Goal: Information Seeking & Learning: Find specific fact

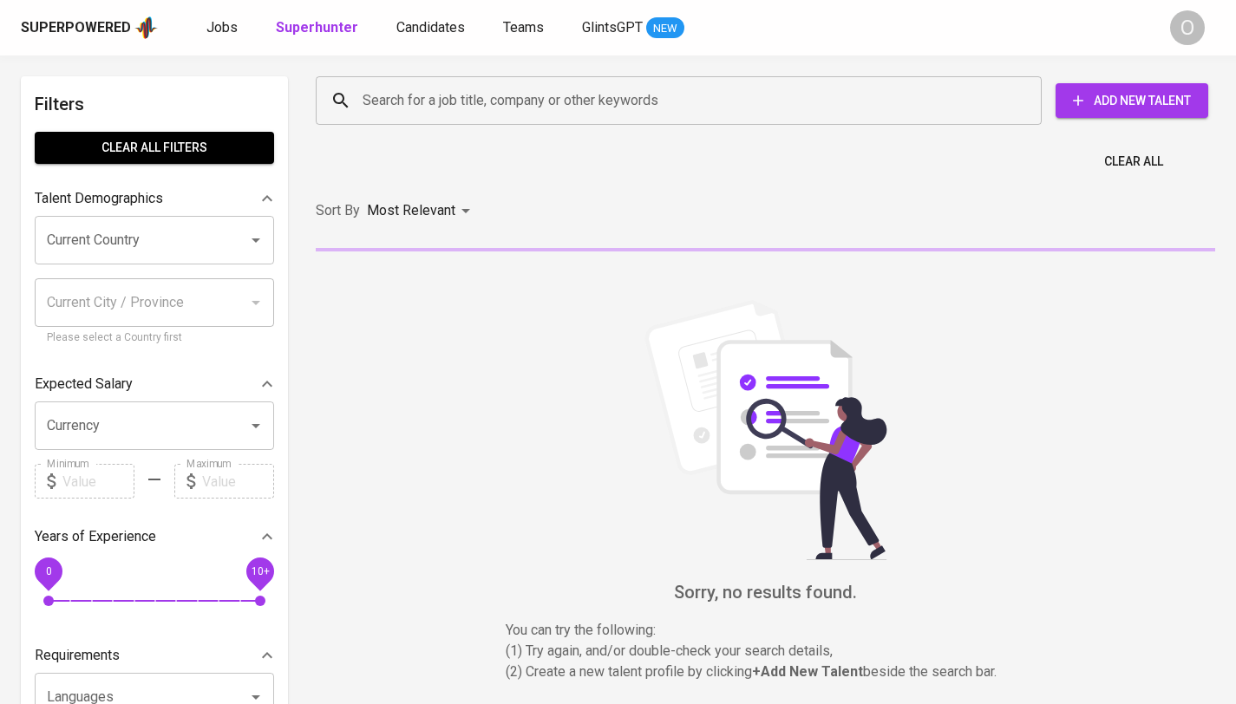
click at [432, 114] on input "Search for a job title, company or other keywords" at bounding box center [683, 100] width 650 height 33
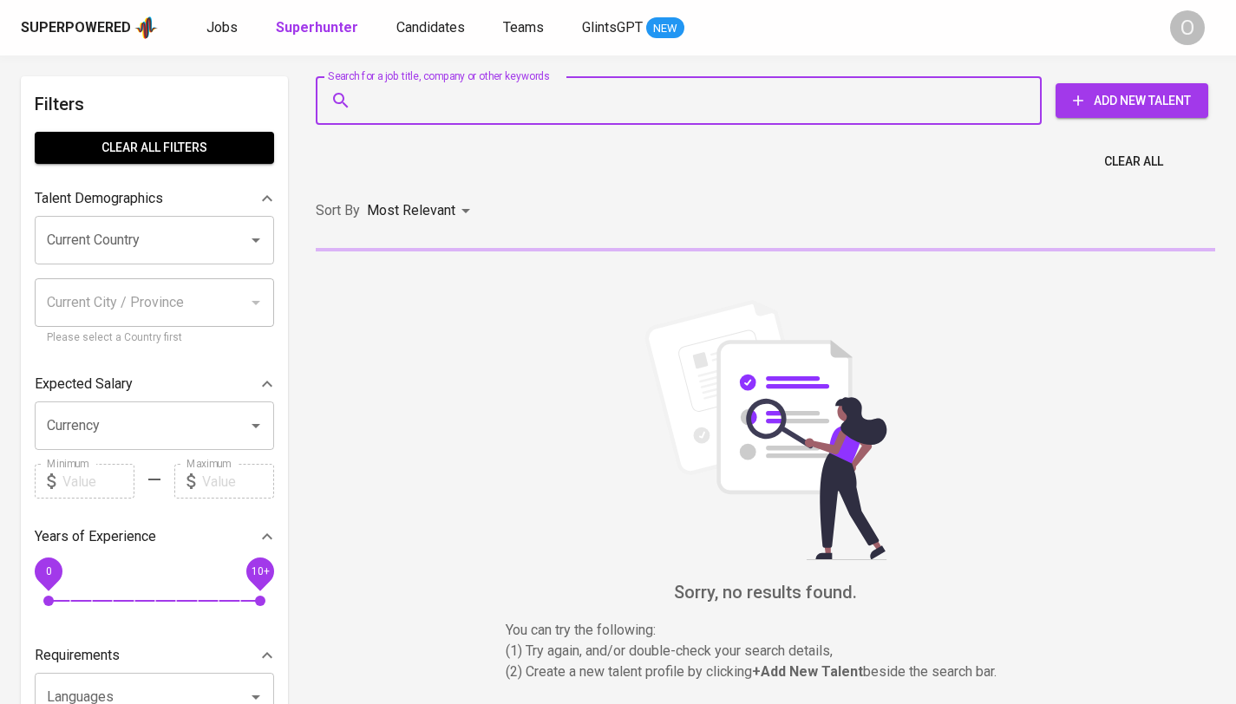
paste input "[EMAIL_ADDRESS][DOMAIN_NAME]"
type input "[EMAIL_ADDRESS][DOMAIN_NAME]"
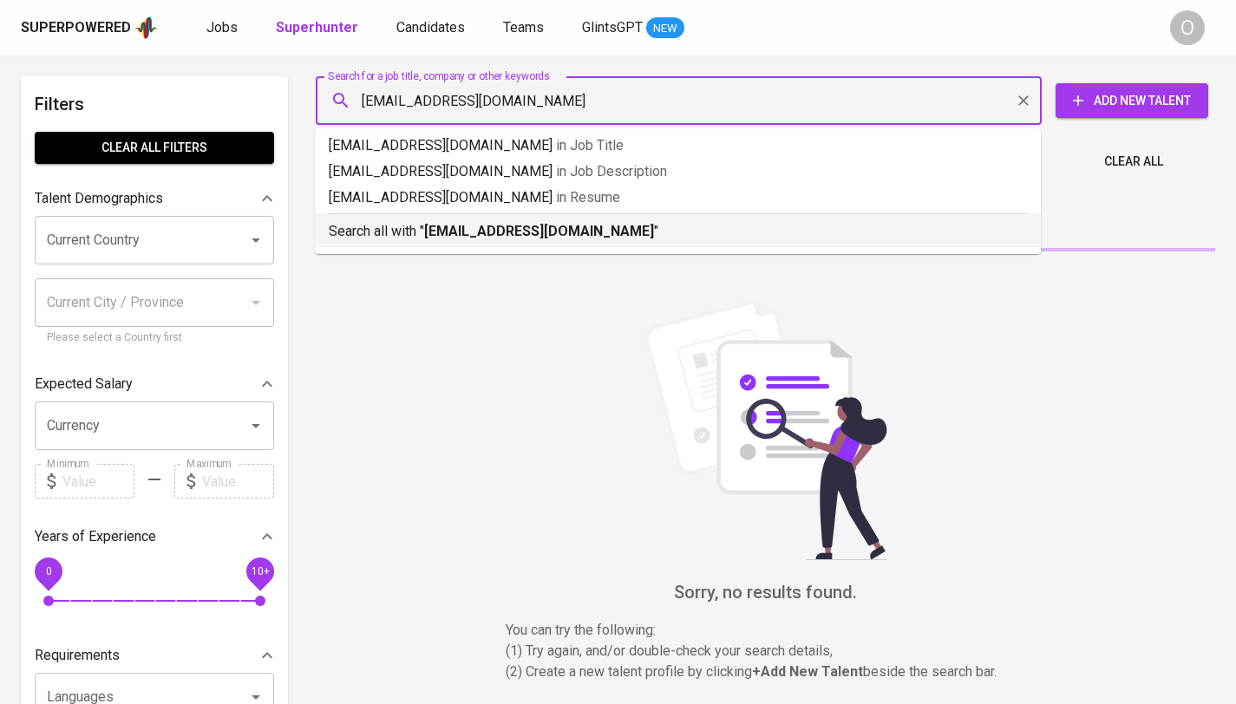
click at [418, 234] on p "Search all with " [EMAIL_ADDRESS][DOMAIN_NAME] "" at bounding box center [678, 231] width 698 height 21
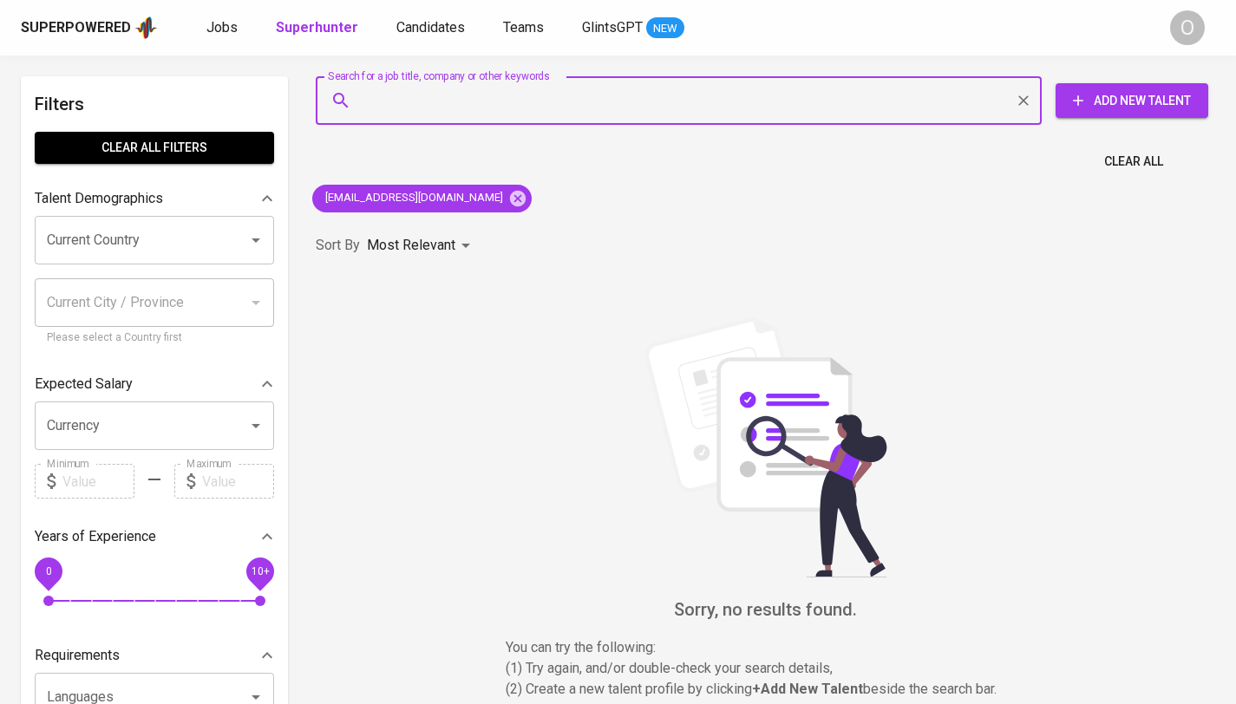
paste input "[EMAIL_ADDRESS][DOMAIN_NAME]"
type input "[EMAIL_ADDRESS][DOMAIN_NAME]"
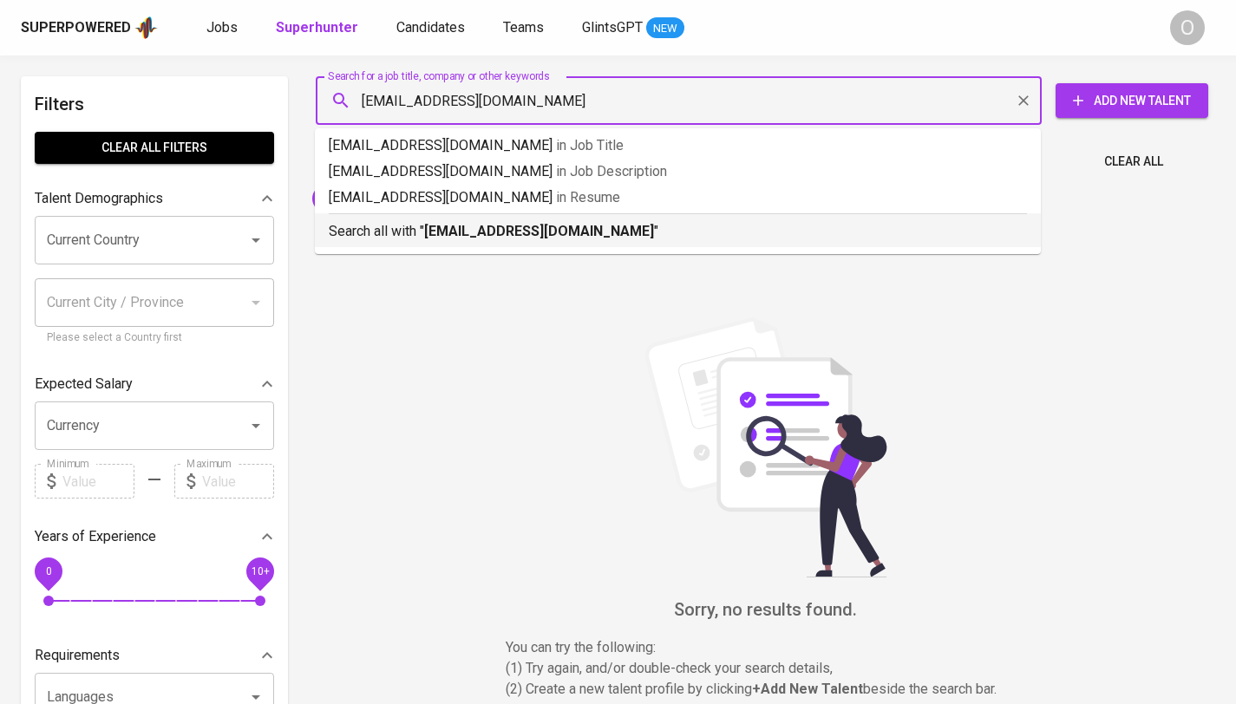
click at [502, 243] on li "Search all with " [EMAIL_ADDRESS][DOMAIN_NAME] "" at bounding box center [678, 230] width 726 height 34
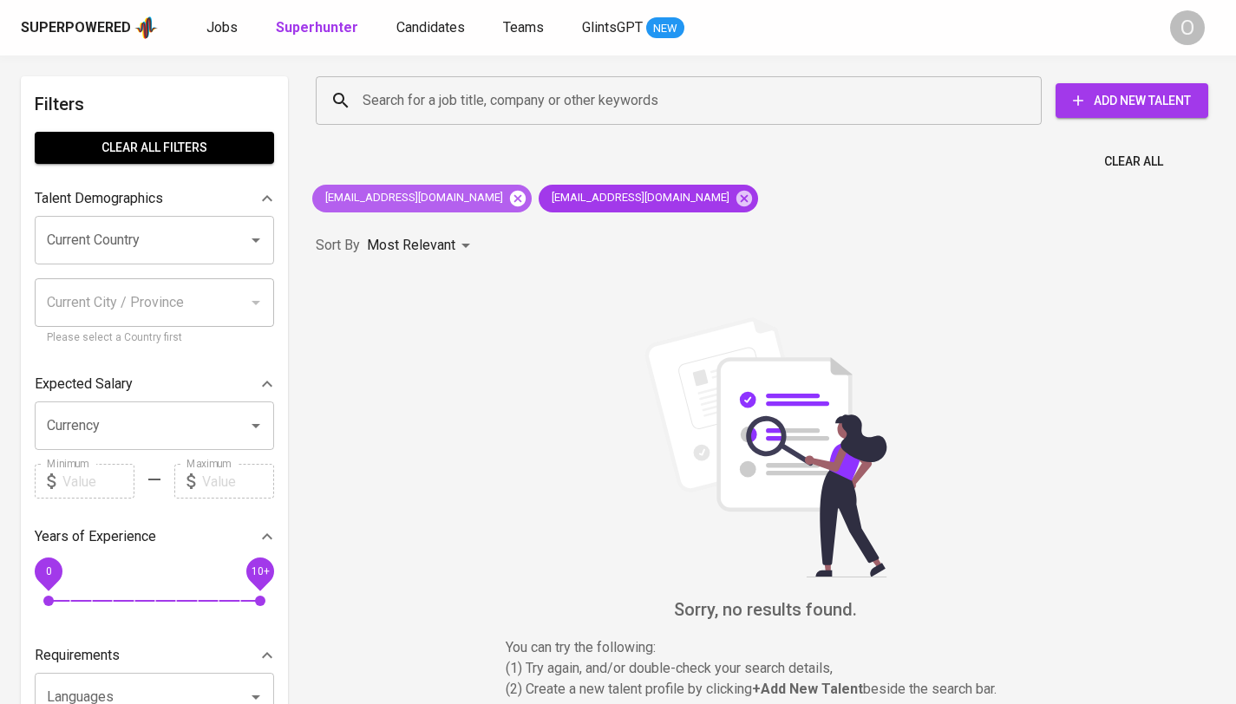
click at [508, 195] on icon at bounding box center [517, 198] width 19 height 19
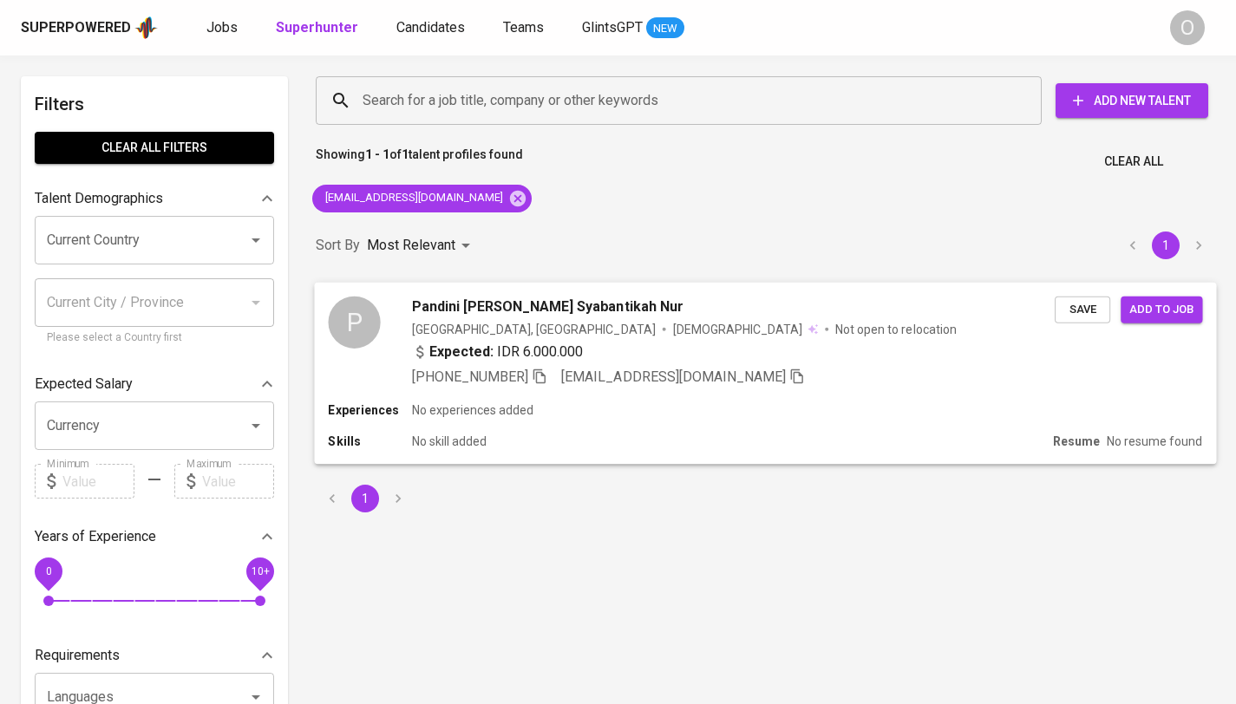
click at [542, 375] on icon "button" at bounding box center [540, 376] width 16 height 16
click at [589, 85] on div "Search for a job title, company or other keywords" at bounding box center [679, 100] width 726 height 49
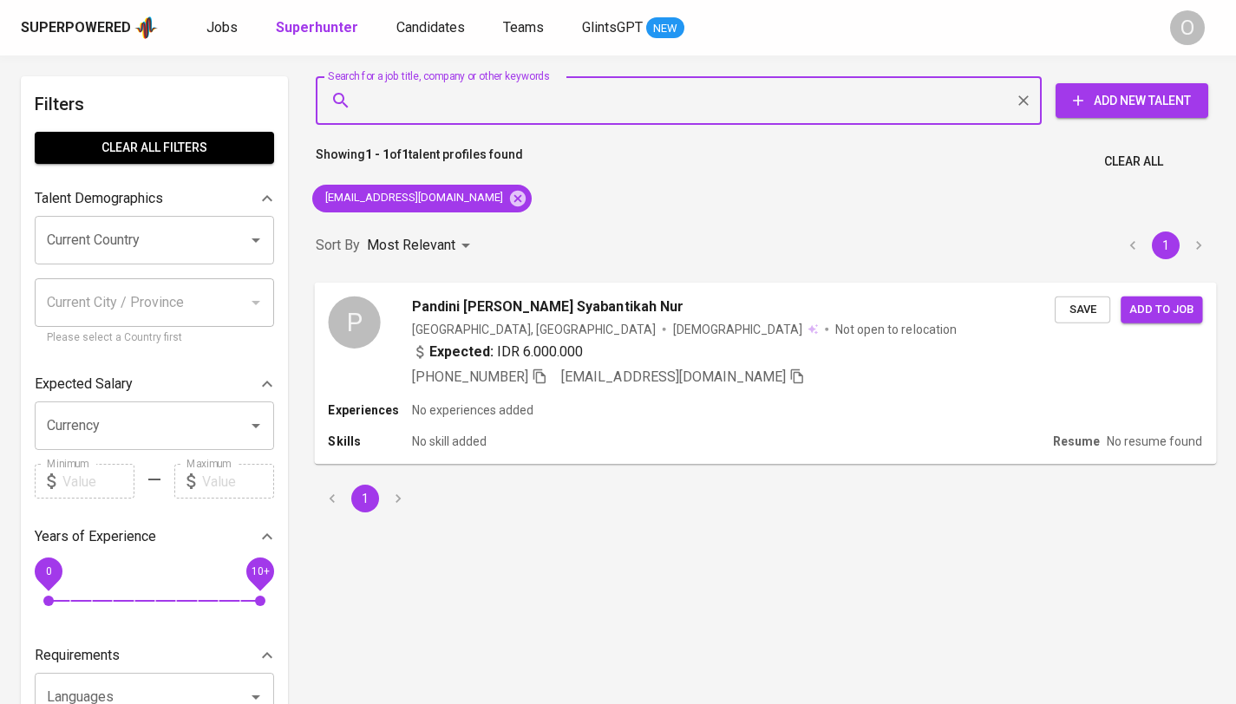
paste input "[EMAIL_ADDRESS][DOMAIN_NAME]"
type input "[EMAIL_ADDRESS][DOMAIN_NAME]"
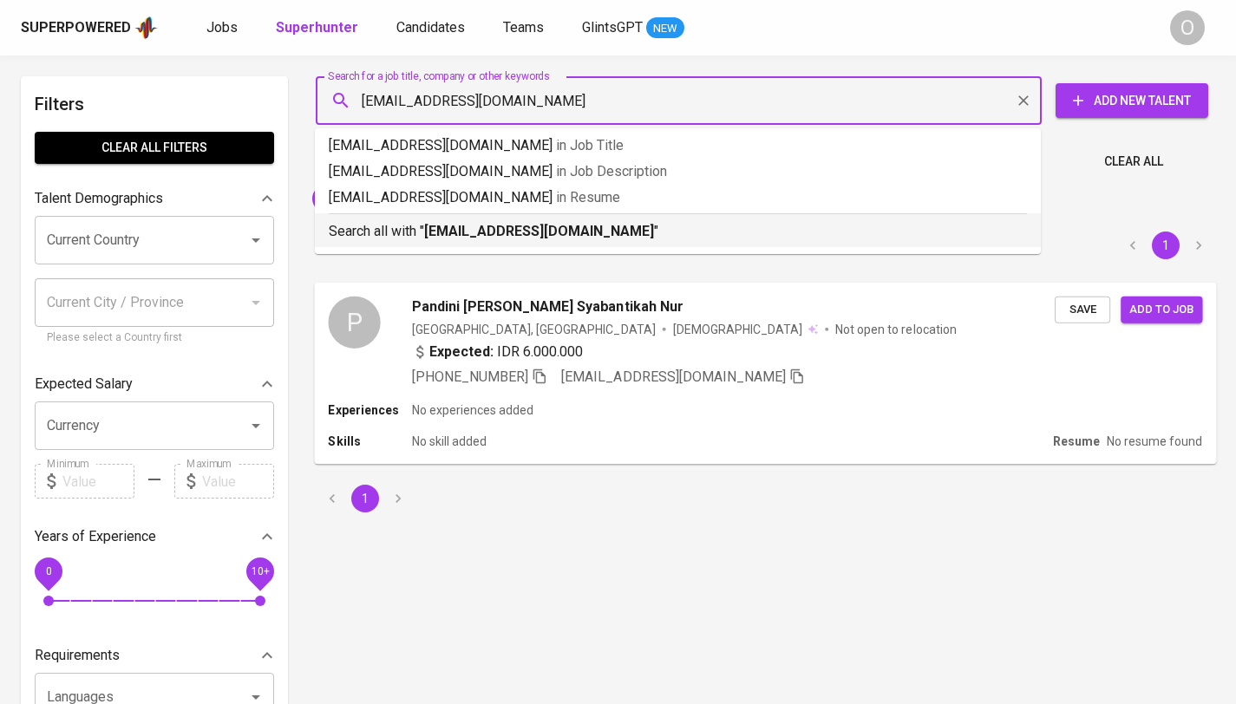
click at [436, 229] on b "[EMAIL_ADDRESS][DOMAIN_NAME]" at bounding box center [539, 231] width 230 height 16
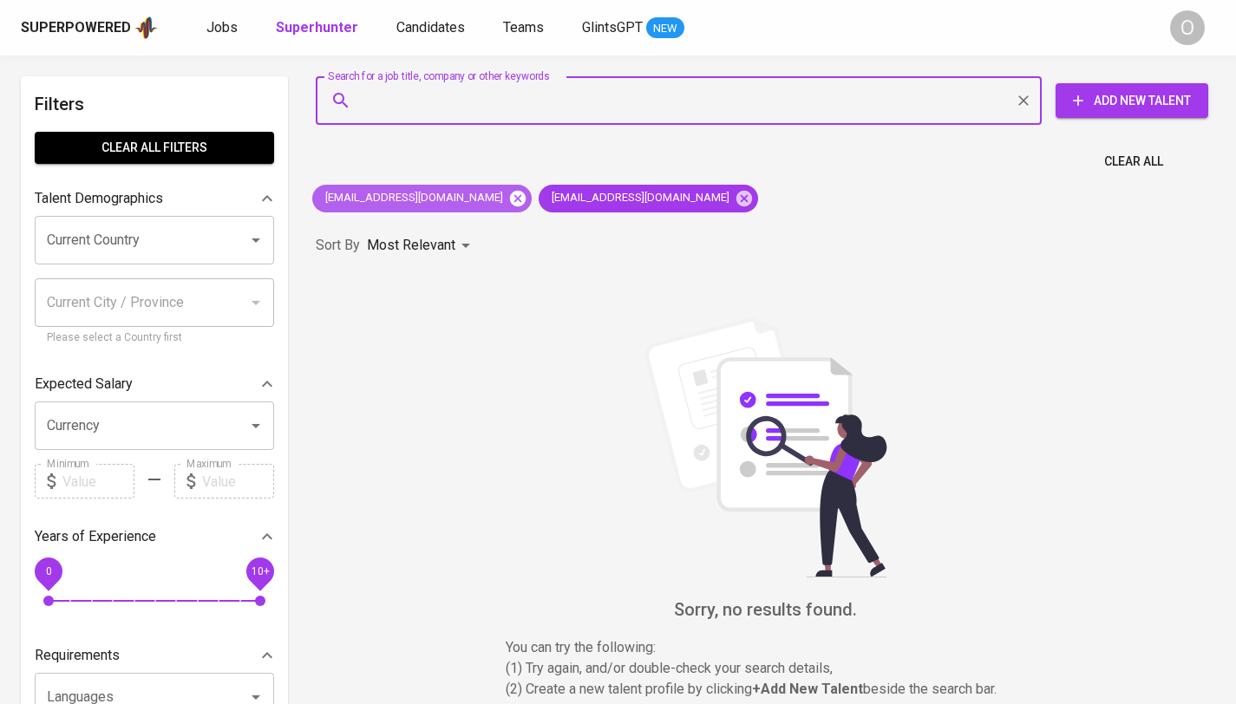
click at [510, 204] on icon at bounding box center [518, 198] width 16 height 16
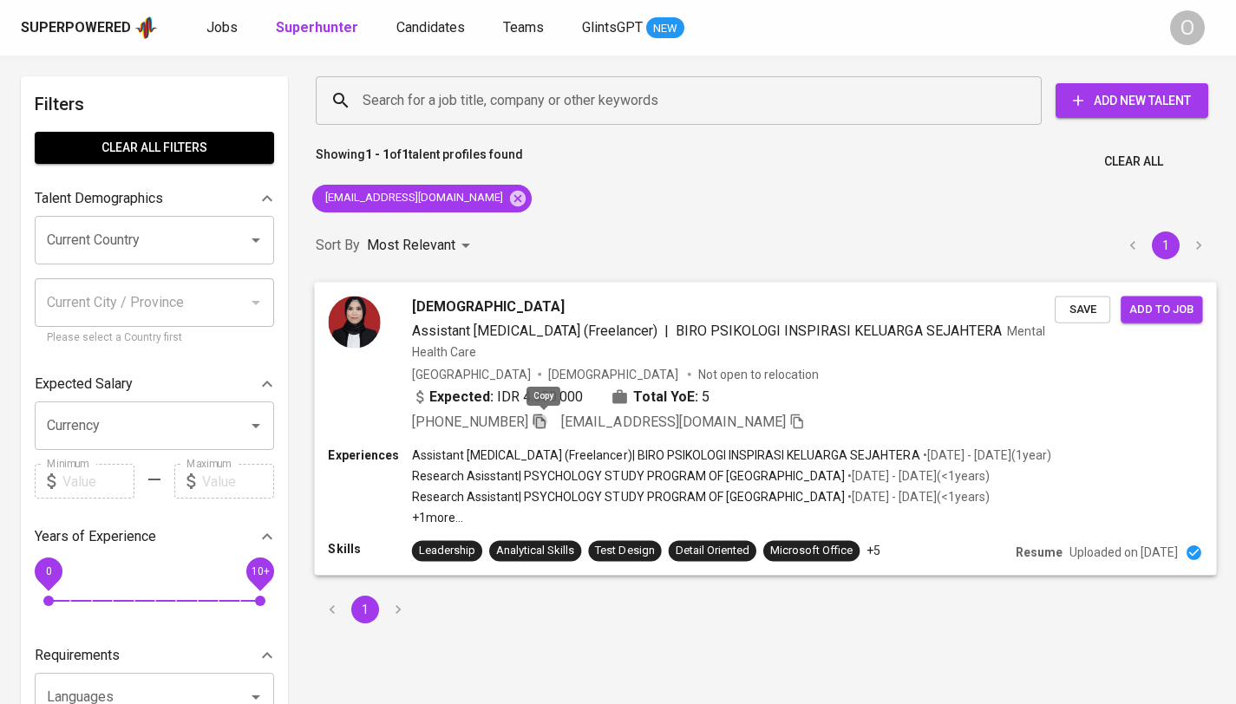
click at [538, 418] on icon "button" at bounding box center [539, 421] width 12 height 15
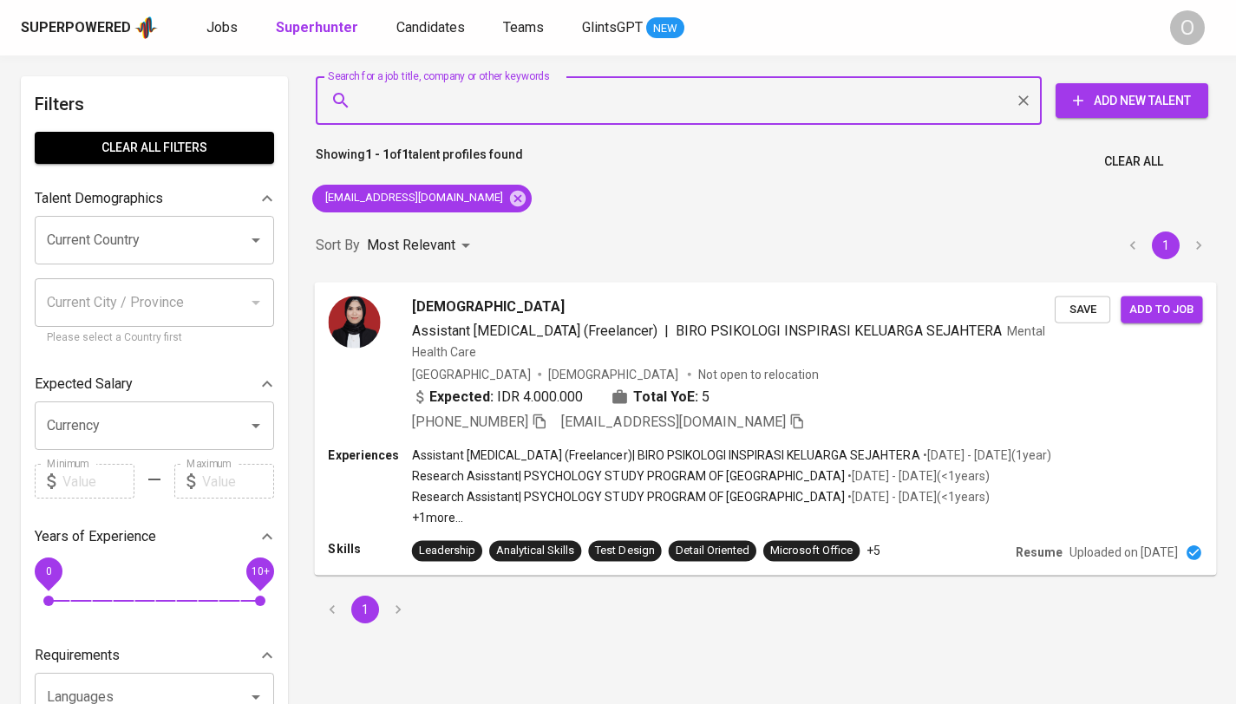
click at [598, 95] on input "Search for a job title, company or other keywords" at bounding box center [683, 100] width 650 height 33
paste input "[EMAIL_ADDRESS][DOMAIN_NAME]"
type input "[EMAIL_ADDRESS][DOMAIN_NAME]"
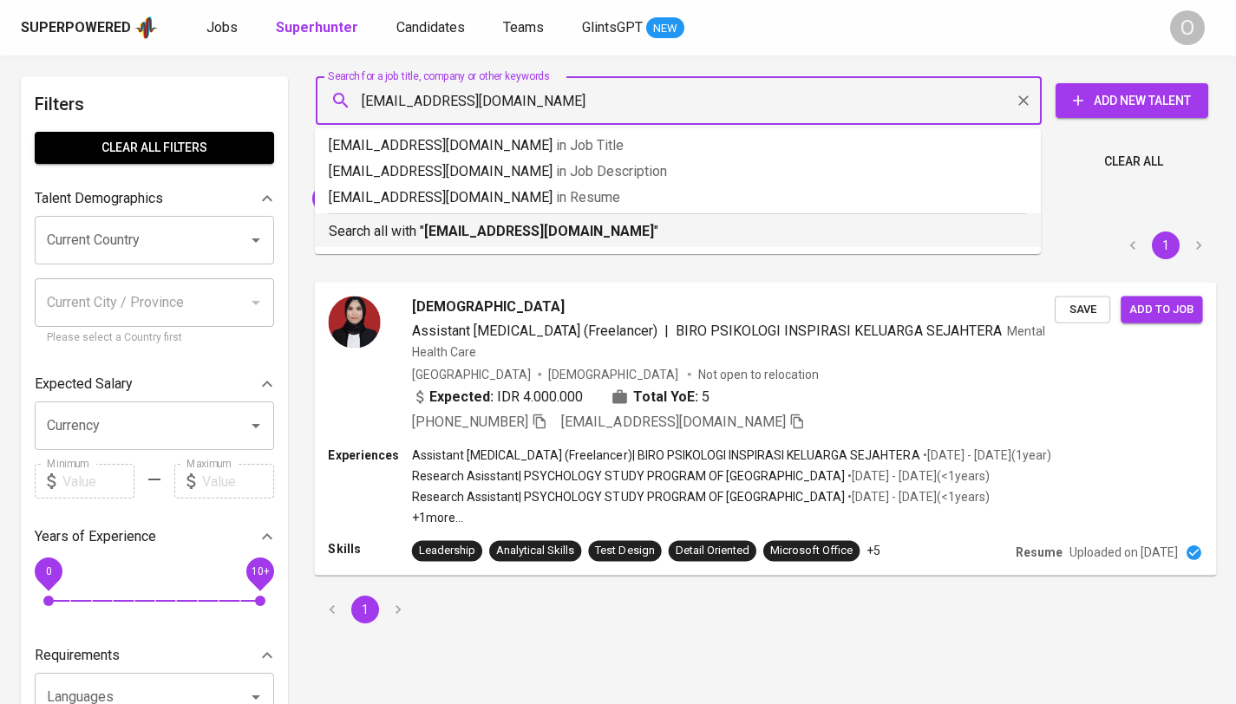
click at [401, 224] on p "Search all with " [EMAIL_ADDRESS][DOMAIN_NAME] "" at bounding box center [678, 231] width 698 height 21
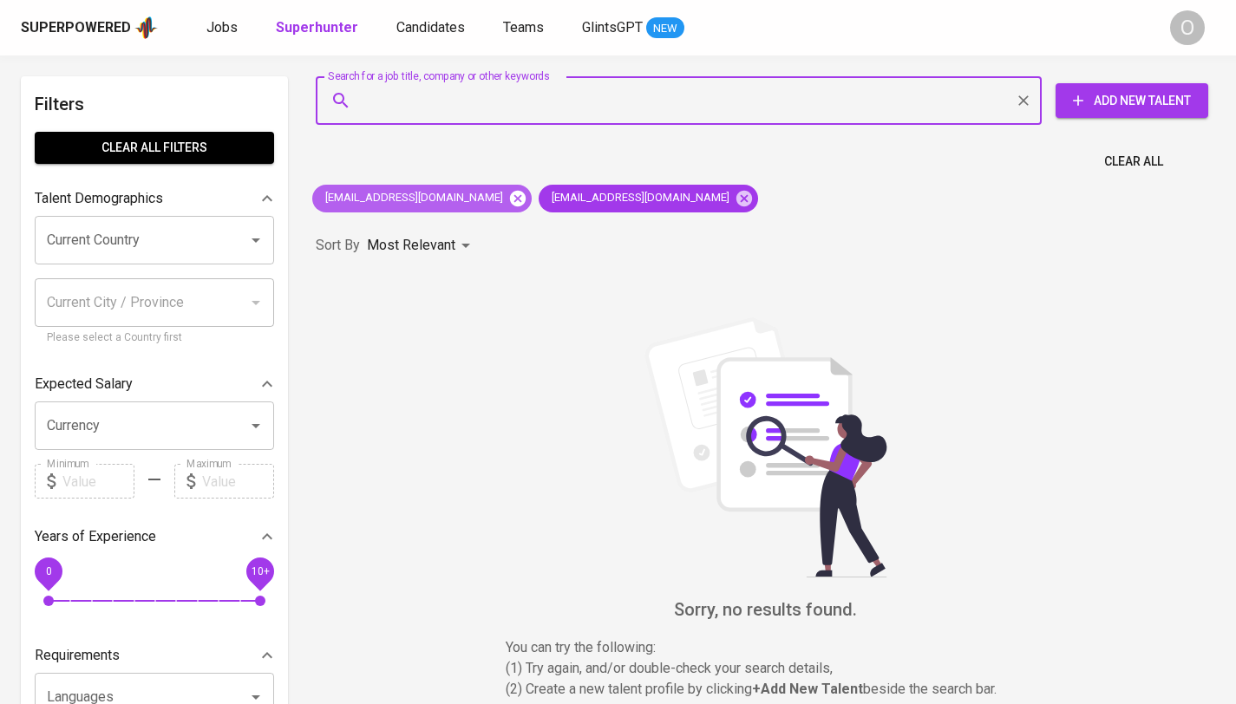
click at [510, 202] on icon at bounding box center [518, 198] width 16 height 16
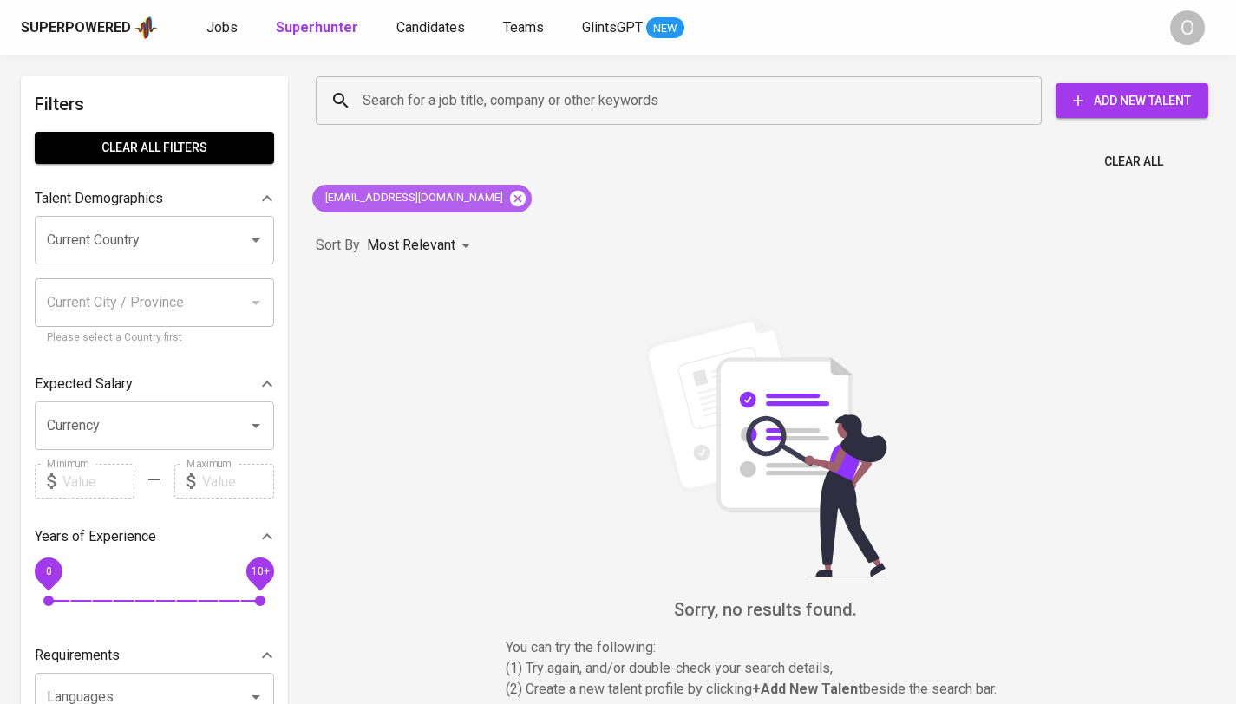
click at [510, 204] on icon at bounding box center [518, 198] width 16 height 16
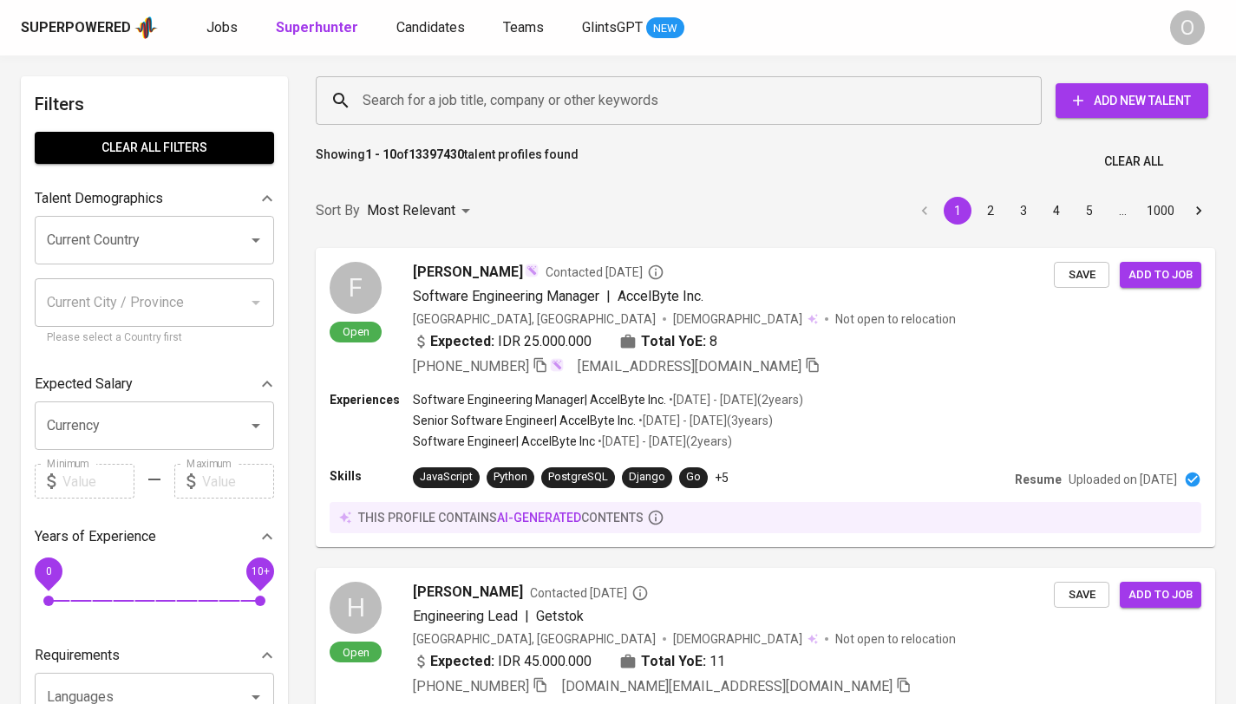
click at [593, 109] on input "Search for a job title, company or other keywords" at bounding box center [683, 100] width 650 height 33
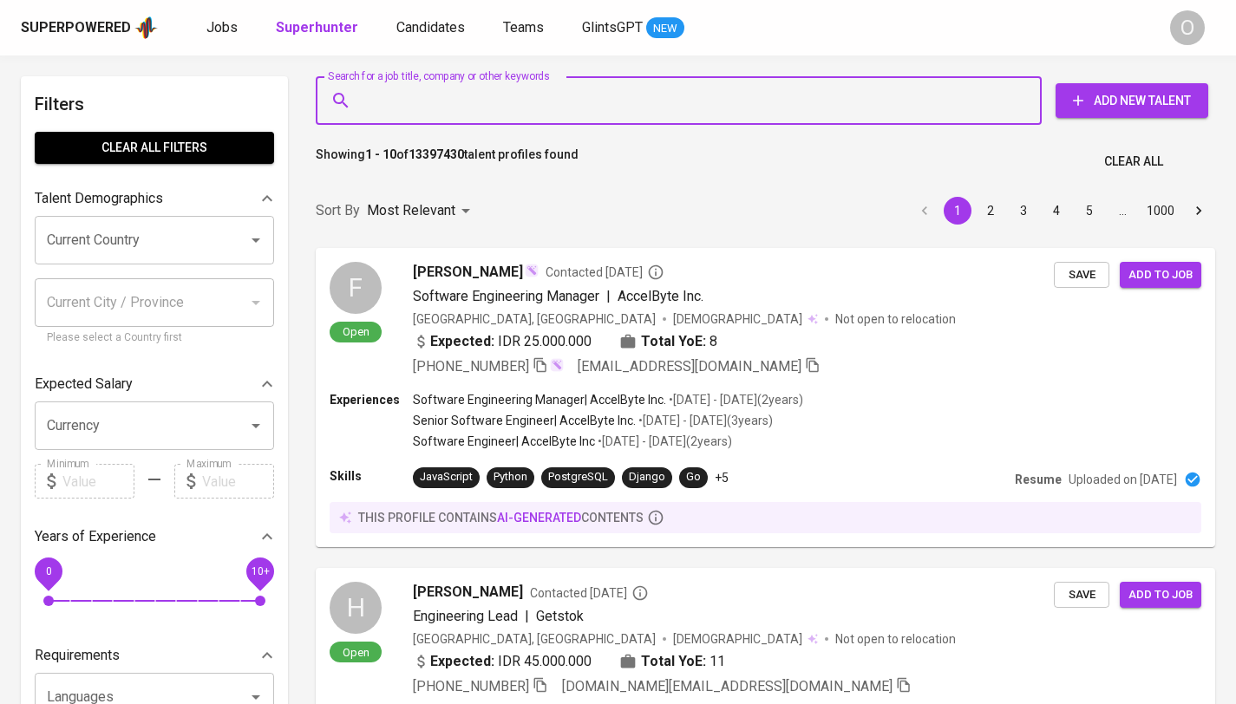
paste input "PT [PERSON_NAME]"
type input "PT [PERSON_NAME]"
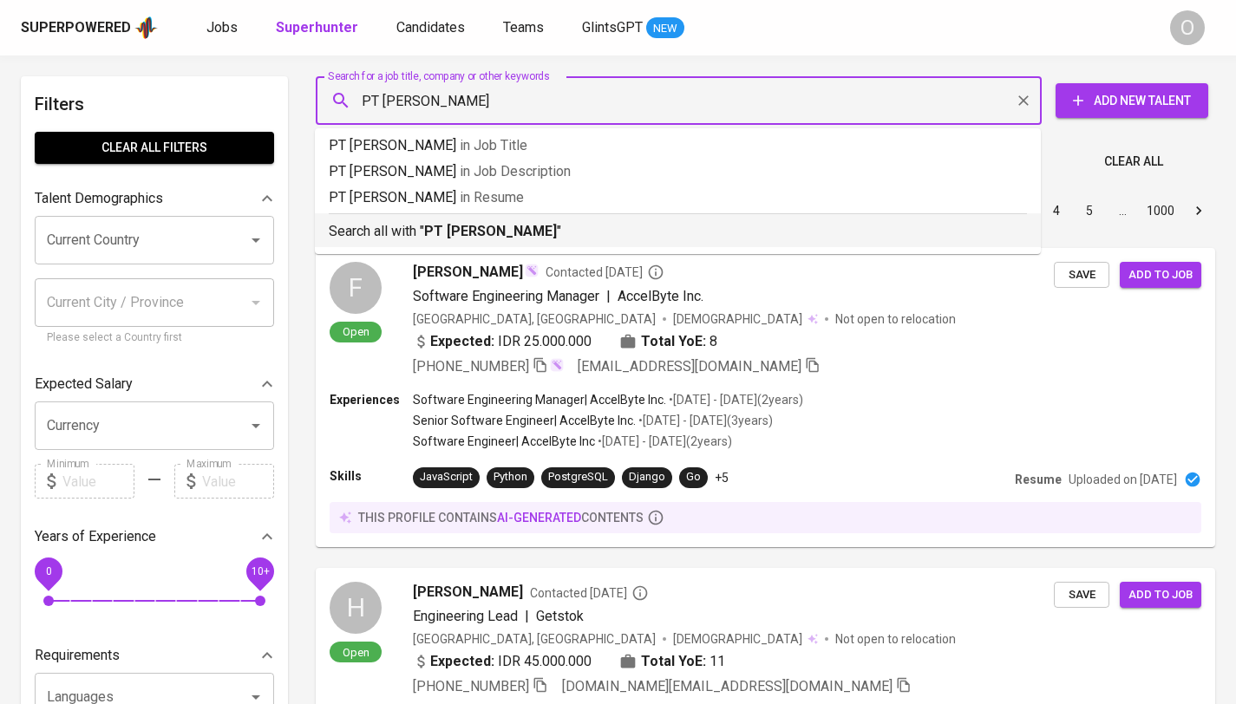
click at [369, 235] on p "Search all with " PT [PERSON_NAME] "" at bounding box center [678, 231] width 698 height 21
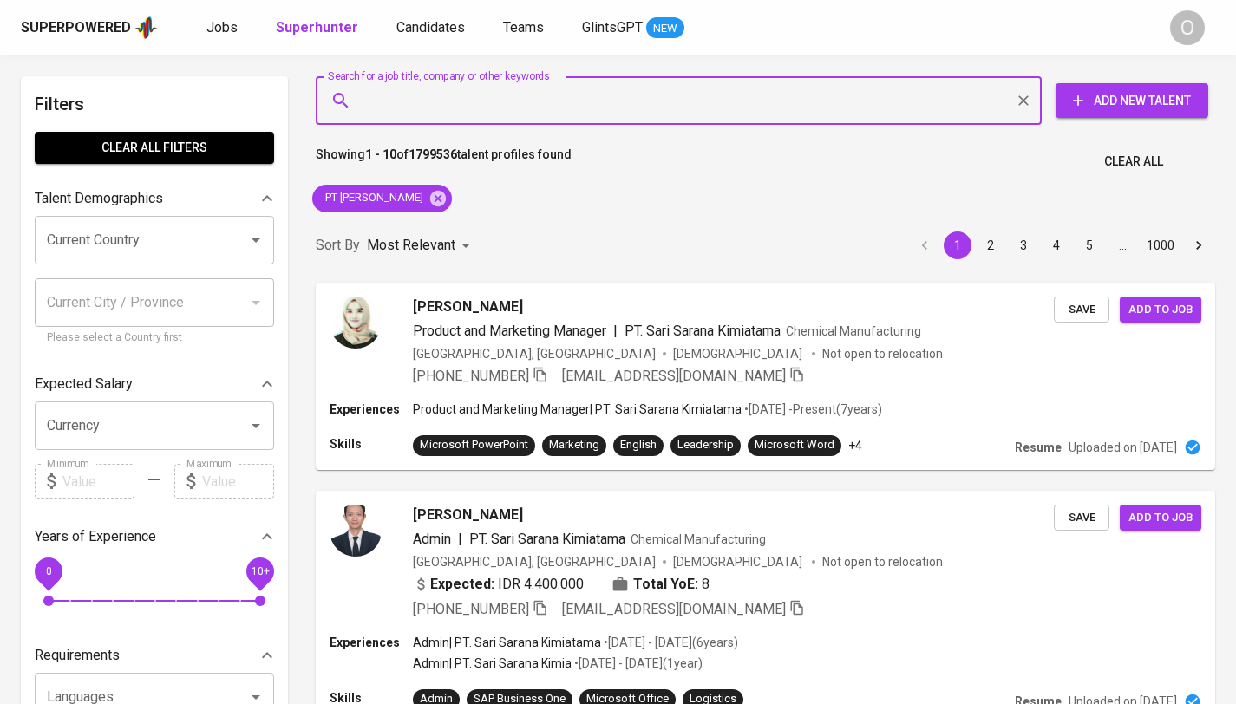
click at [615, 88] on input "Search for a job title, company or other keywords" at bounding box center [683, 100] width 650 height 33
paste input "[EMAIL_ADDRESS][DOMAIN_NAME]"
type input "[EMAIL_ADDRESS][DOMAIN_NAME]"
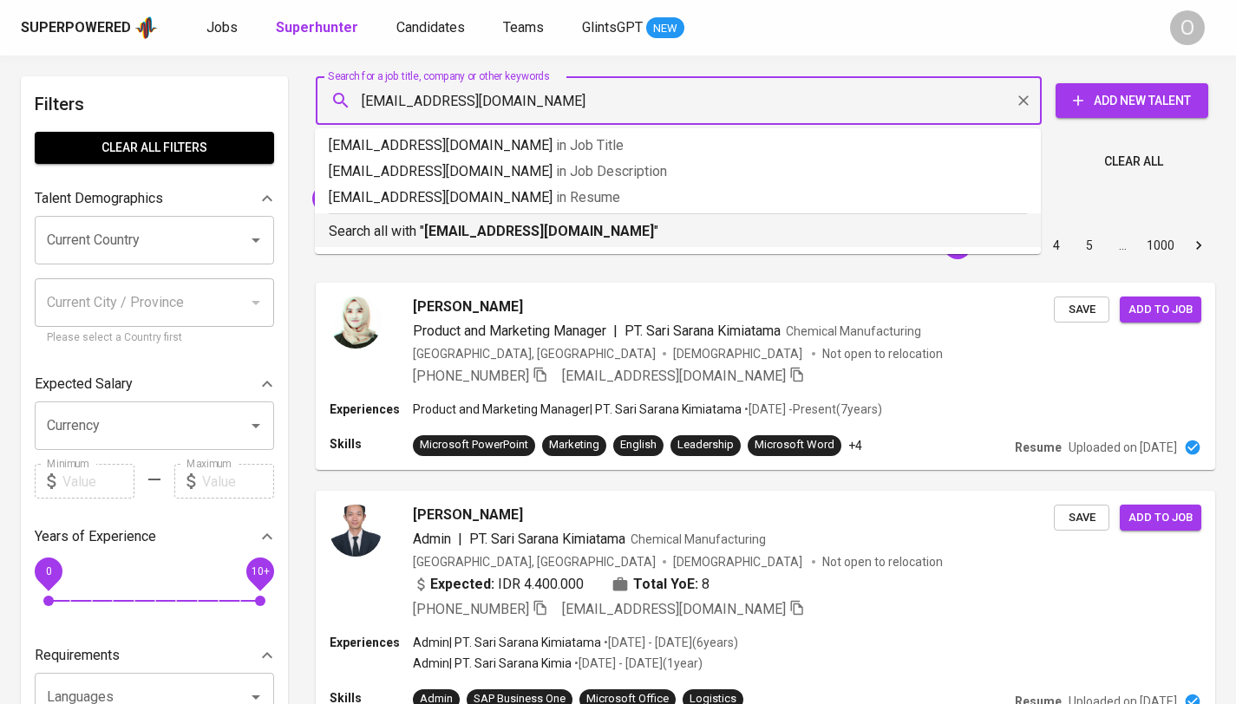
click at [470, 231] on b "[EMAIL_ADDRESS][DOMAIN_NAME]" at bounding box center [539, 231] width 230 height 16
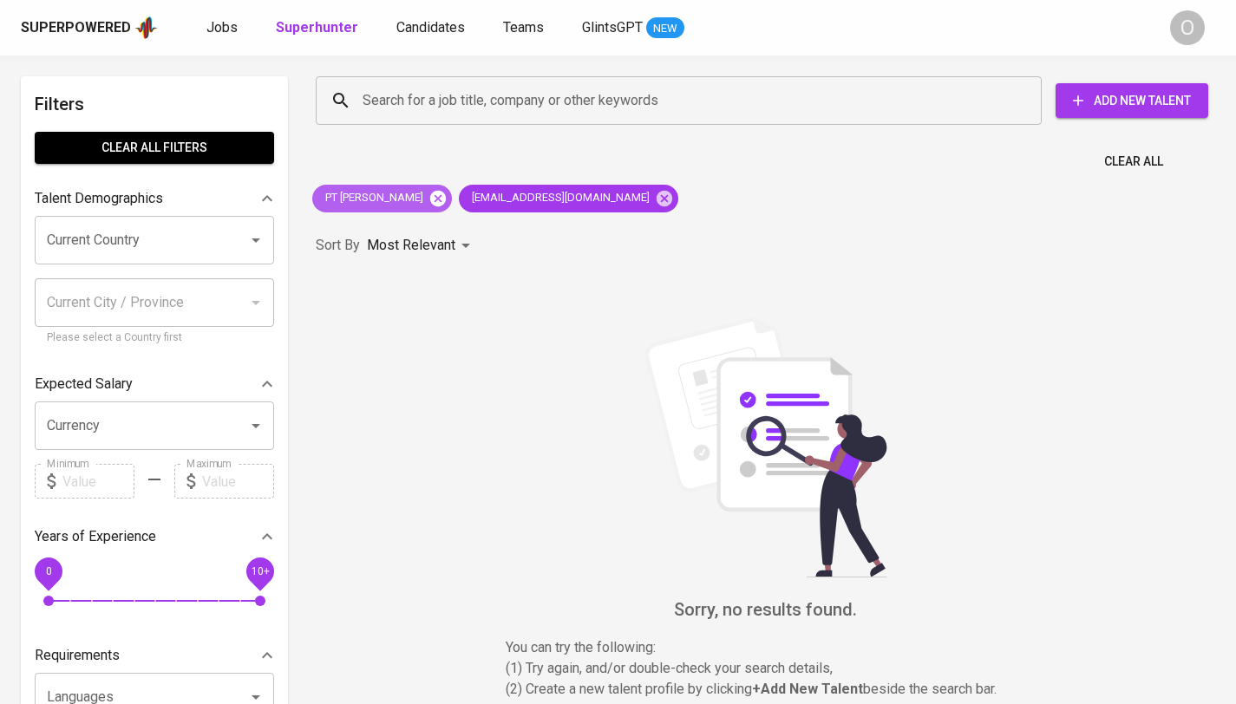
click at [447, 206] on icon at bounding box center [437, 198] width 19 height 19
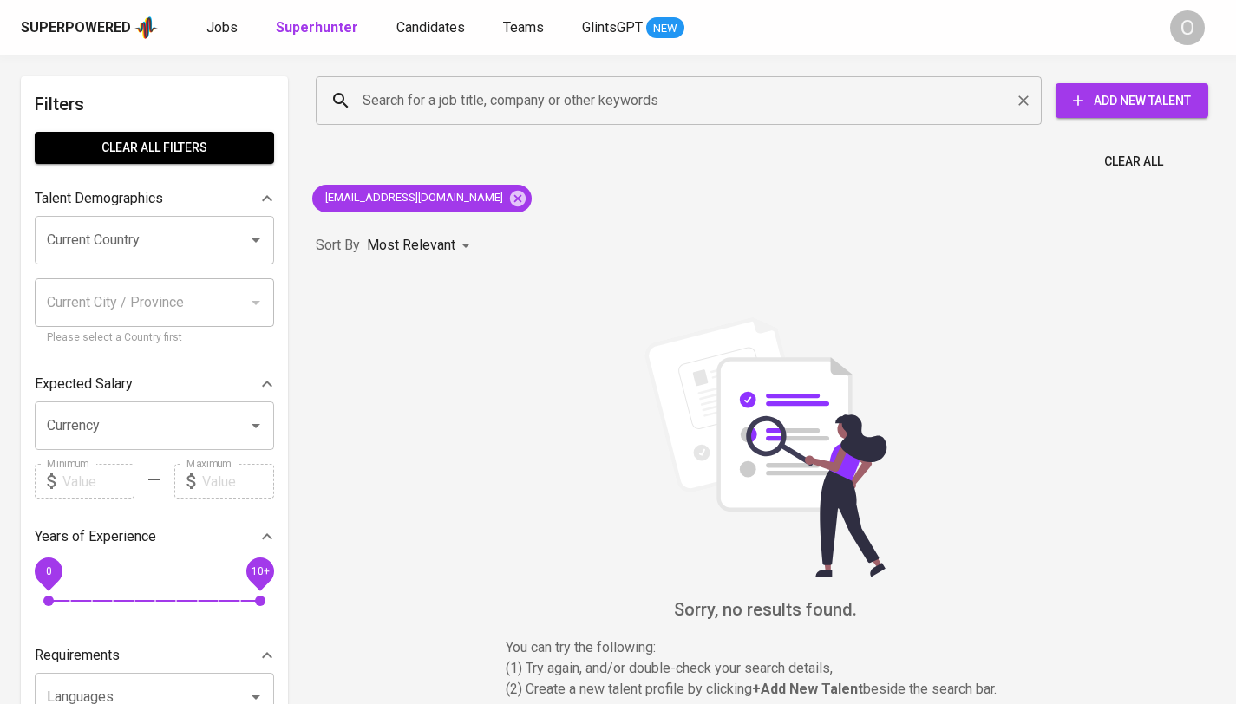
click at [521, 101] on input "Search for a job title, company or other keywords" at bounding box center [683, 100] width 650 height 33
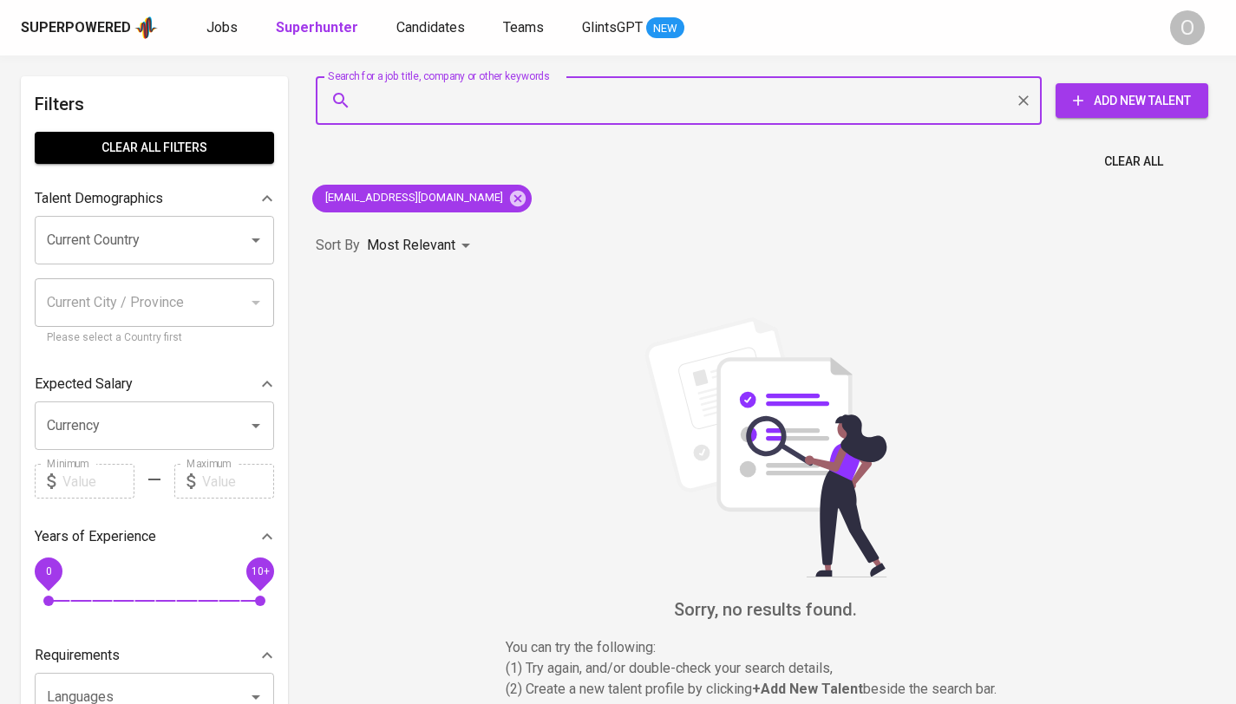
paste input "Vivi [PERSON_NAME]"
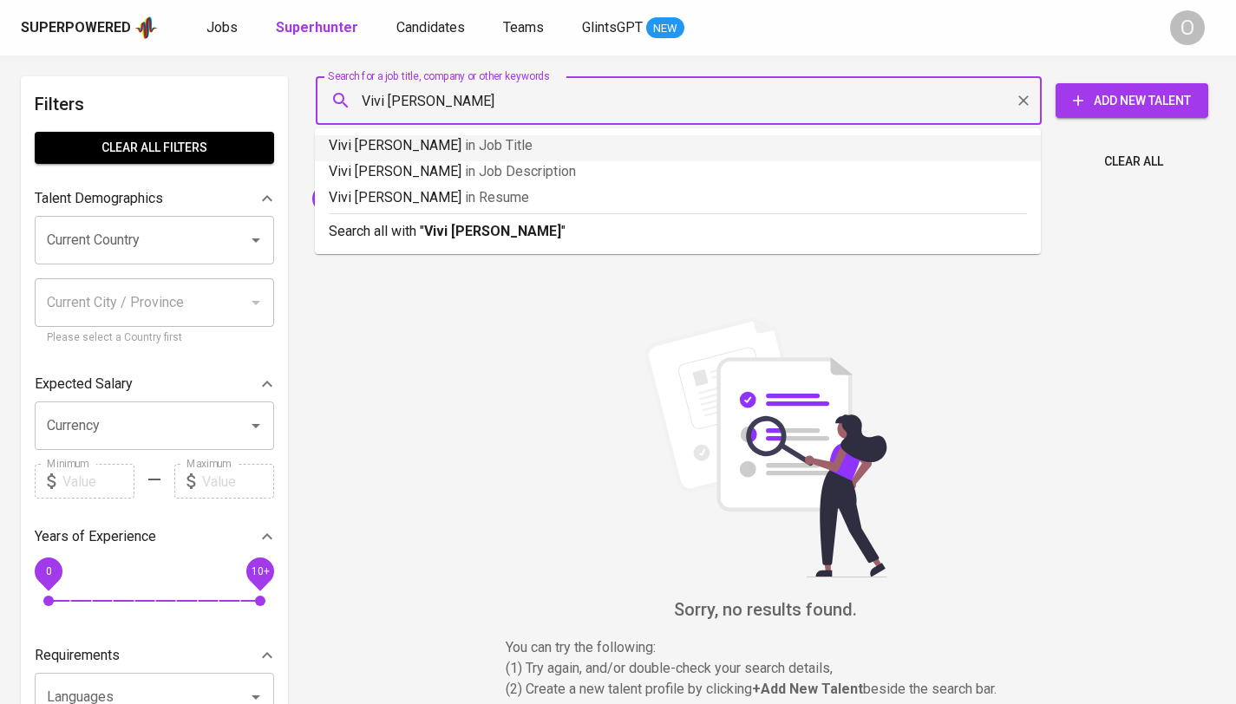
type input "Vivi [PERSON_NAME]"
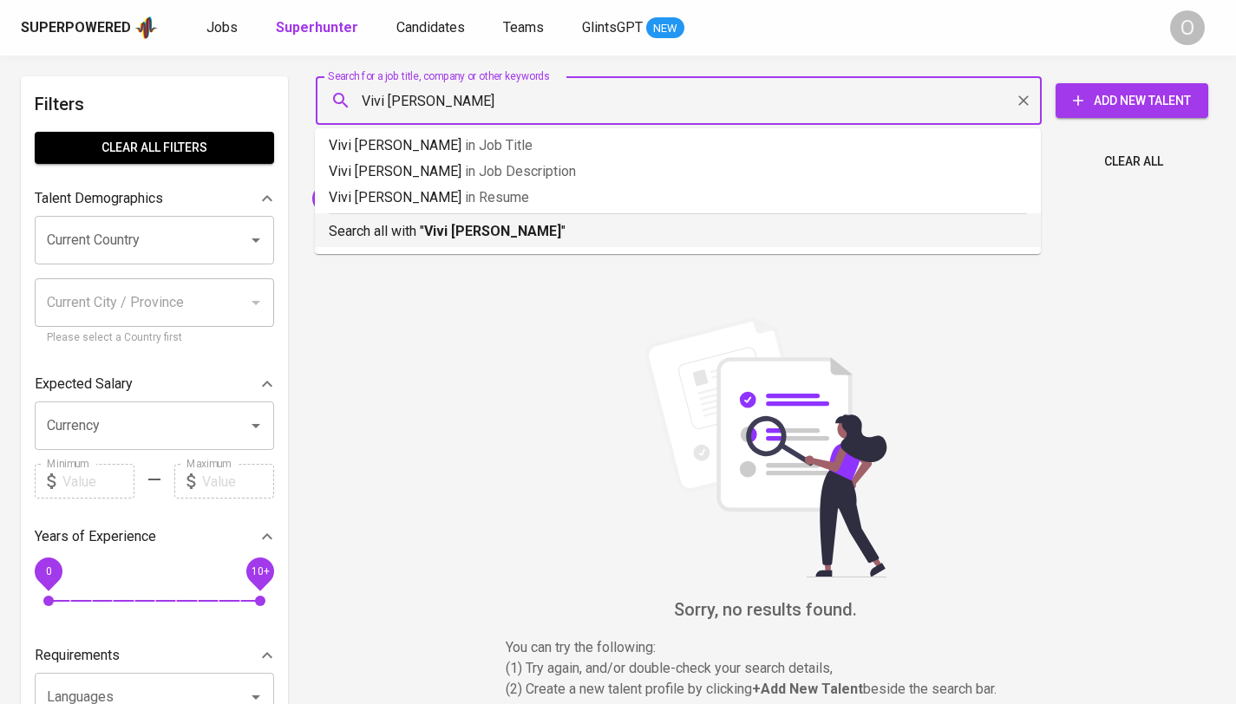
click at [429, 228] on b "Vivi [PERSON_NAME]" at bounding box center [492, 231] width 137 height 16
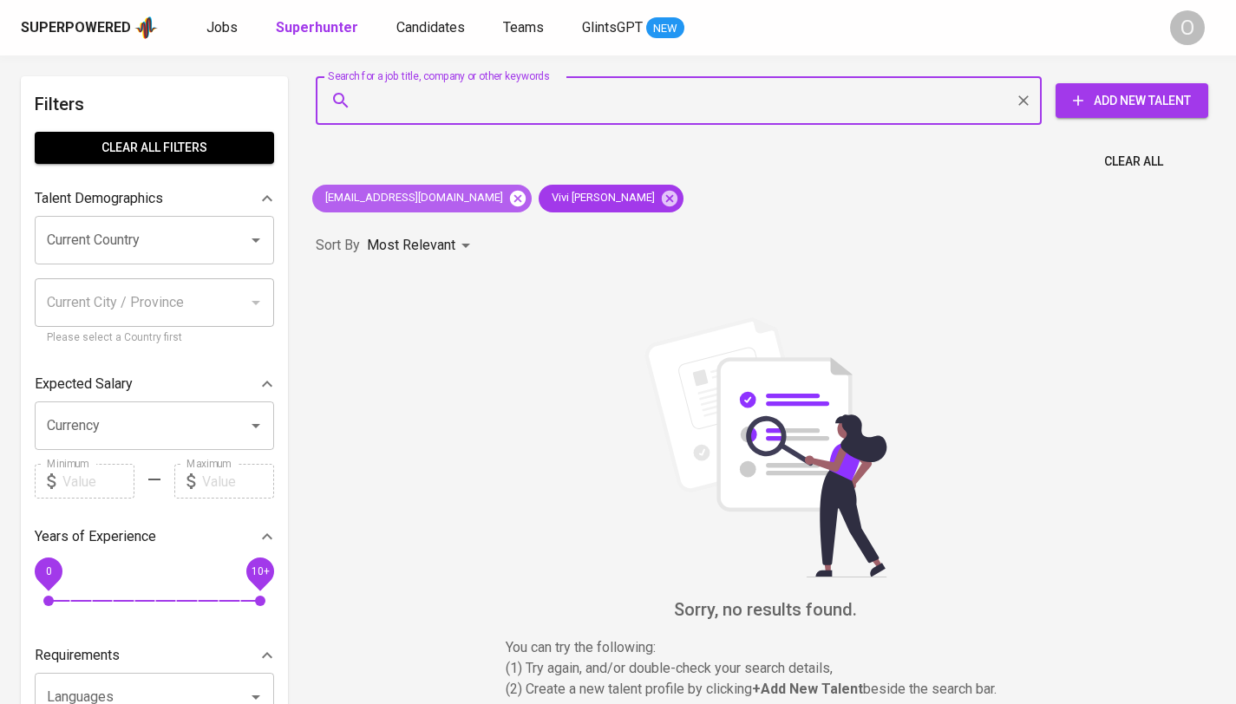
click at [510, 203] on icon at bounding box center [518, 198] width 16 height 16
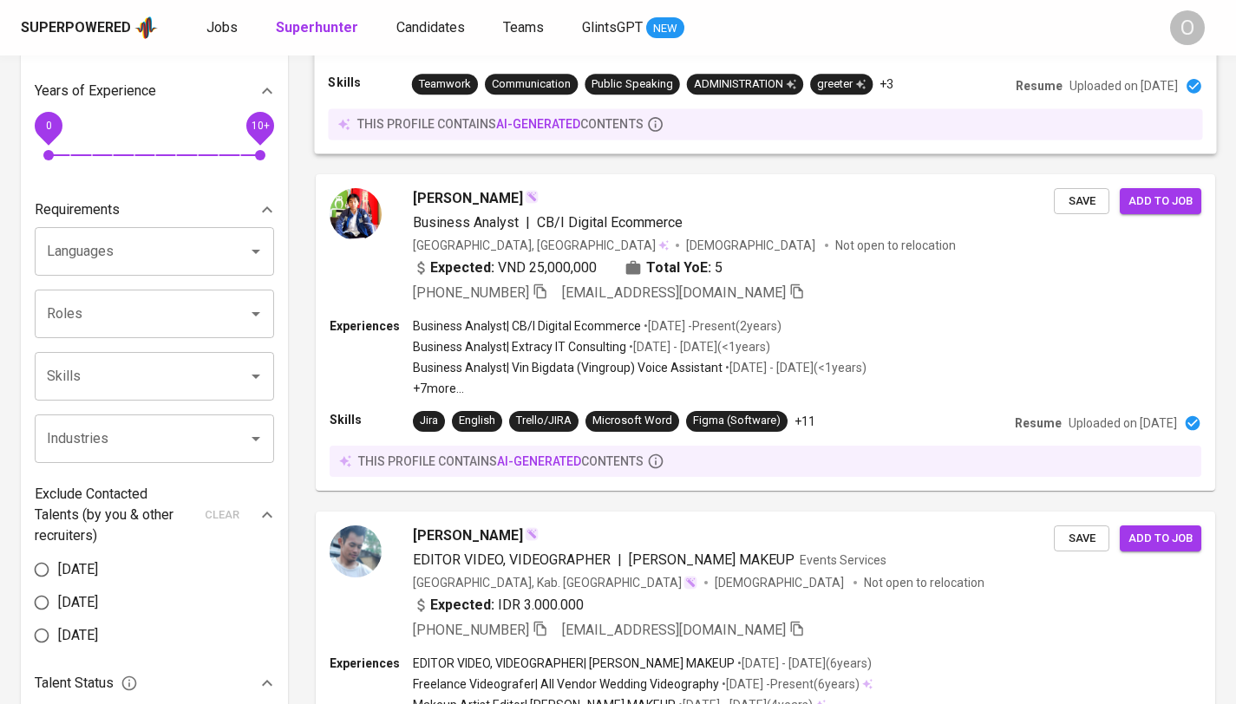
scroll to position [572, 0]
